Goal: Task Accomplishment & Management: Manage account settings

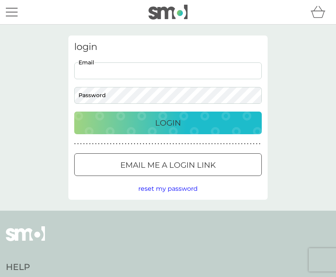
type input "dinahashcroft@gmail.com"
click at [168, 123] on button "Login" at bounding box center [168, 123] width 188 height 23
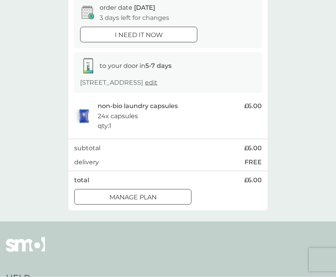
scroll to position [82, 0]
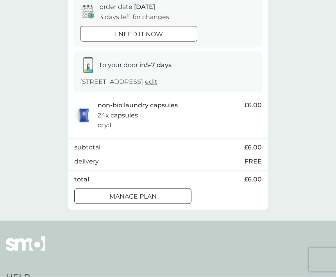
click at [136, 194] on div at bounding box center [133, 197] width 28 height 8
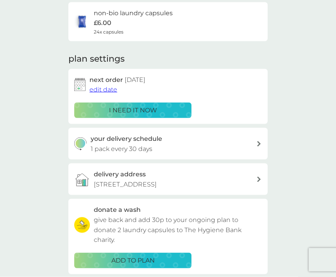
scroll to position [61, 0]
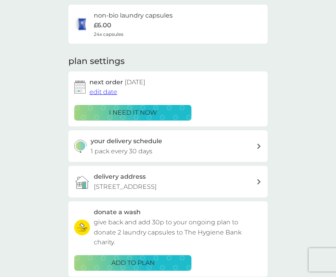
click at [106, 88] on span "edit date" at bounding box center [103, 91] width 28 height 7
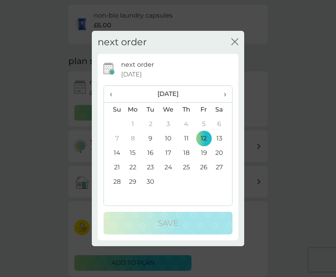
click at [226, 102] on span "›" at bounding box center [222, 94] width 8 height 16
click at [207, 190] on td "31" at bounding box center [204, 182] width 18 height 14
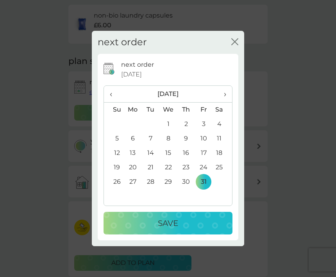
click at [167, 230] on p "Save" at bounding box center [168, 223] width 20 height 13
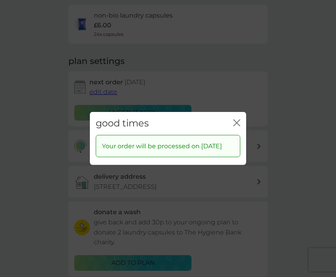
click at [240, 127] on icon "close" at bounding box center [236, 123] width 7 height 7
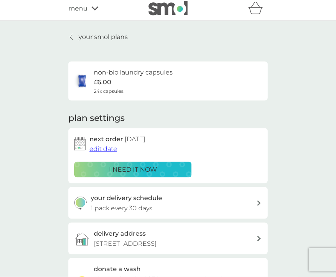
scroll to position [0, 0]
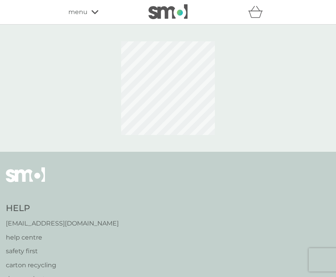
scroll to position [108, 0]
